Goal: Find specific page/section: Find specific page/section

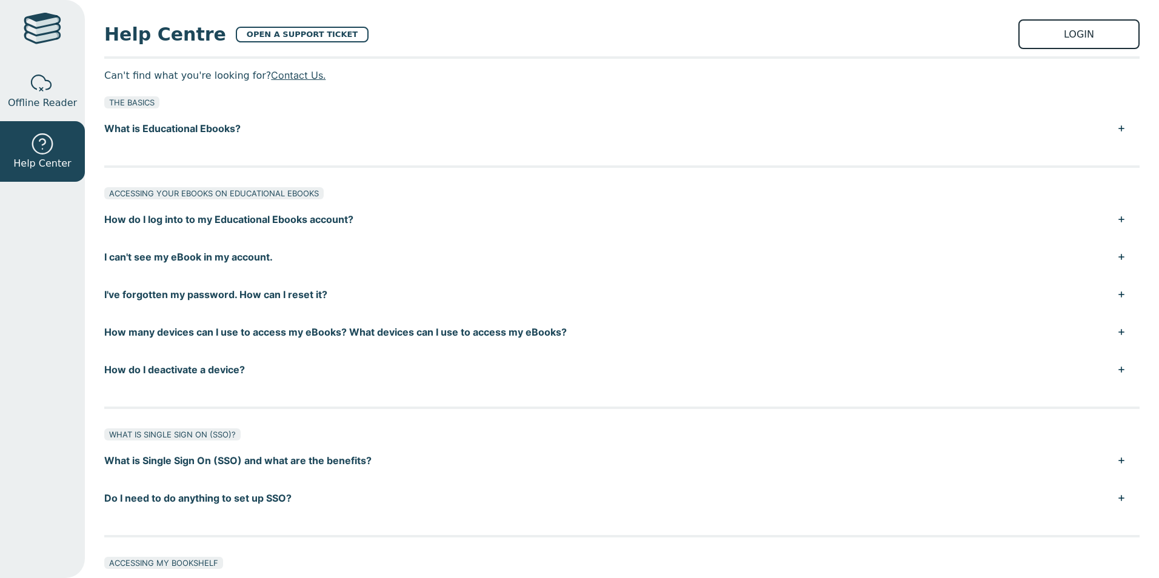
click at [1035, 38] on link "LOGIN" at bounding box center [1079, 34] width 121 height 30
click at [205, 201] on button "How do I log into to my Educational Ebooks account?" at bounding box center [622, 220] width 1036 height 38
click at [1065, 30] on link "LOGIN" at bounding box center [1079, 34] width 121 height 30
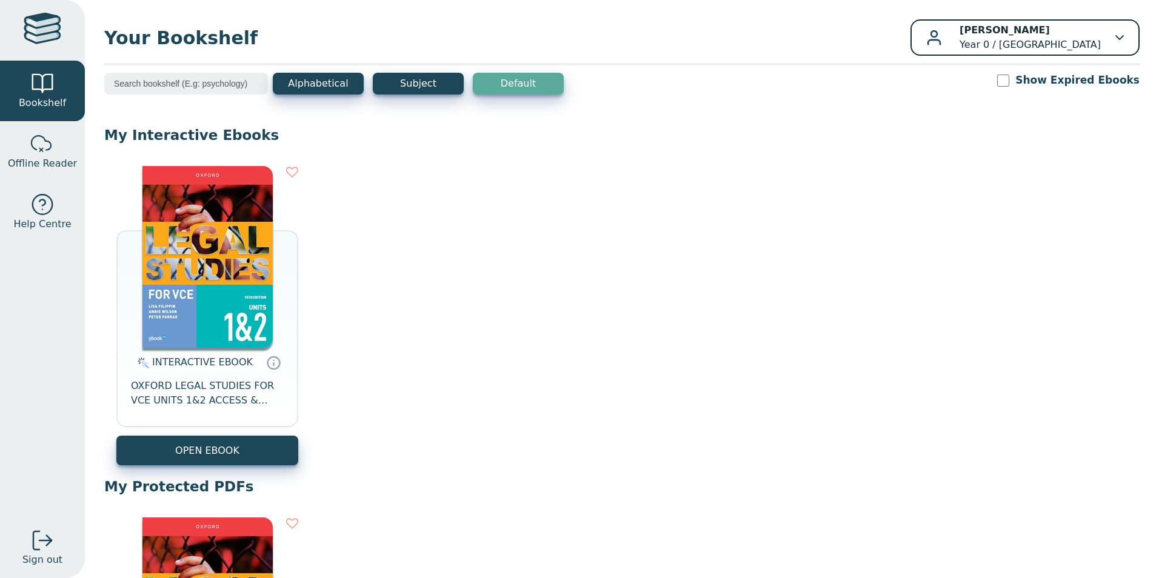
click at [1106, 34] on div "[PERSON_NAME] Year 0 / [GEOGRAPHIC_DATA]" at bounding box center [1026, 37] width 198 height 29
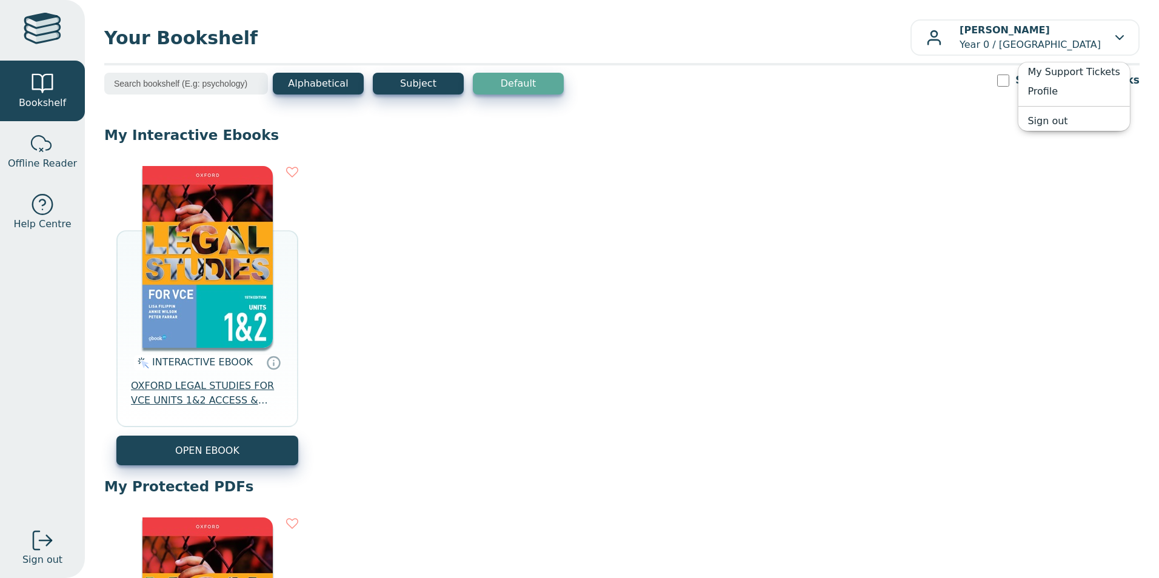
click at [223, 383] on span "OXFORD LEGAL STUDIES FOR VCE UNITS 1&2 ACCESS & JUSTICE STUDENT OBOOK + ASSESS …" at bounding box center [207, 393] width 153 height 29
